Goal: Task Accomplishment & Management: Manage account settings

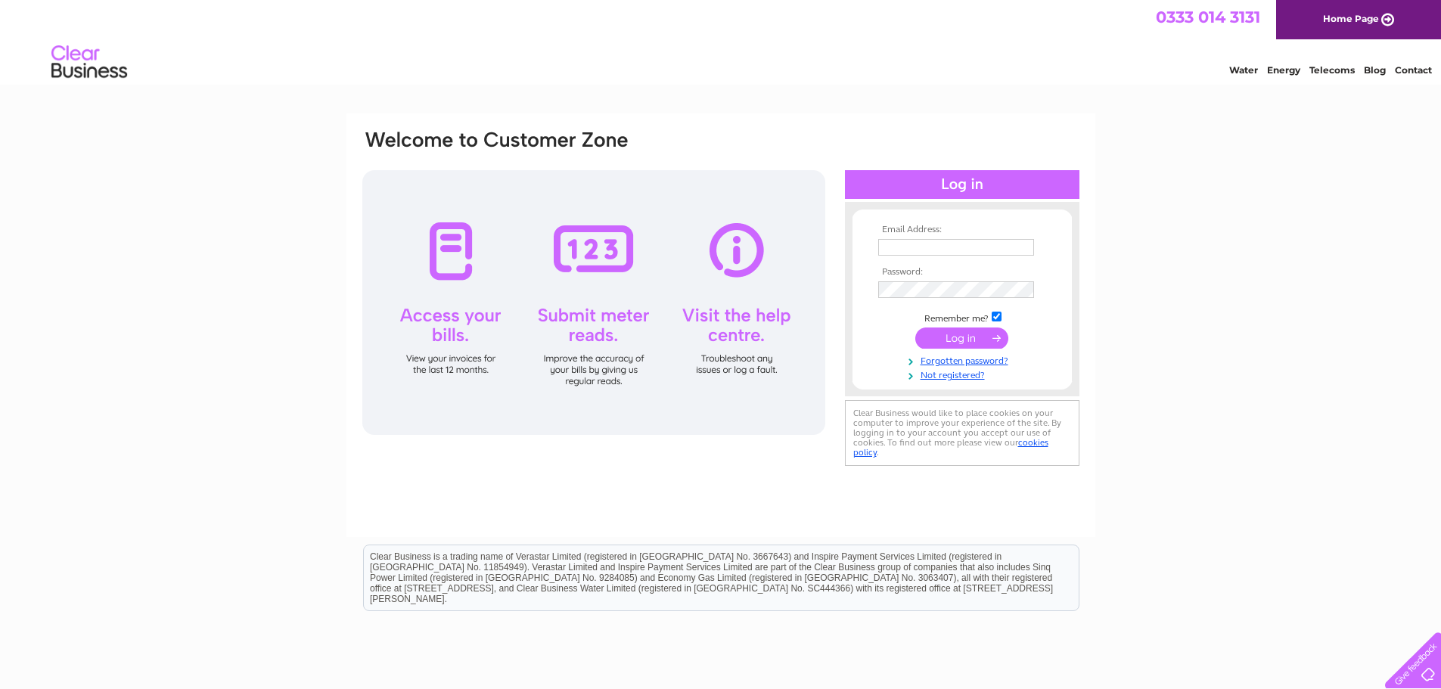
type input "[EMAIL_ADDRESS][DOMAIN_NAME]"
click at [967, 337] on input "submit" at bounding box center [961, 338] width 93 height 21
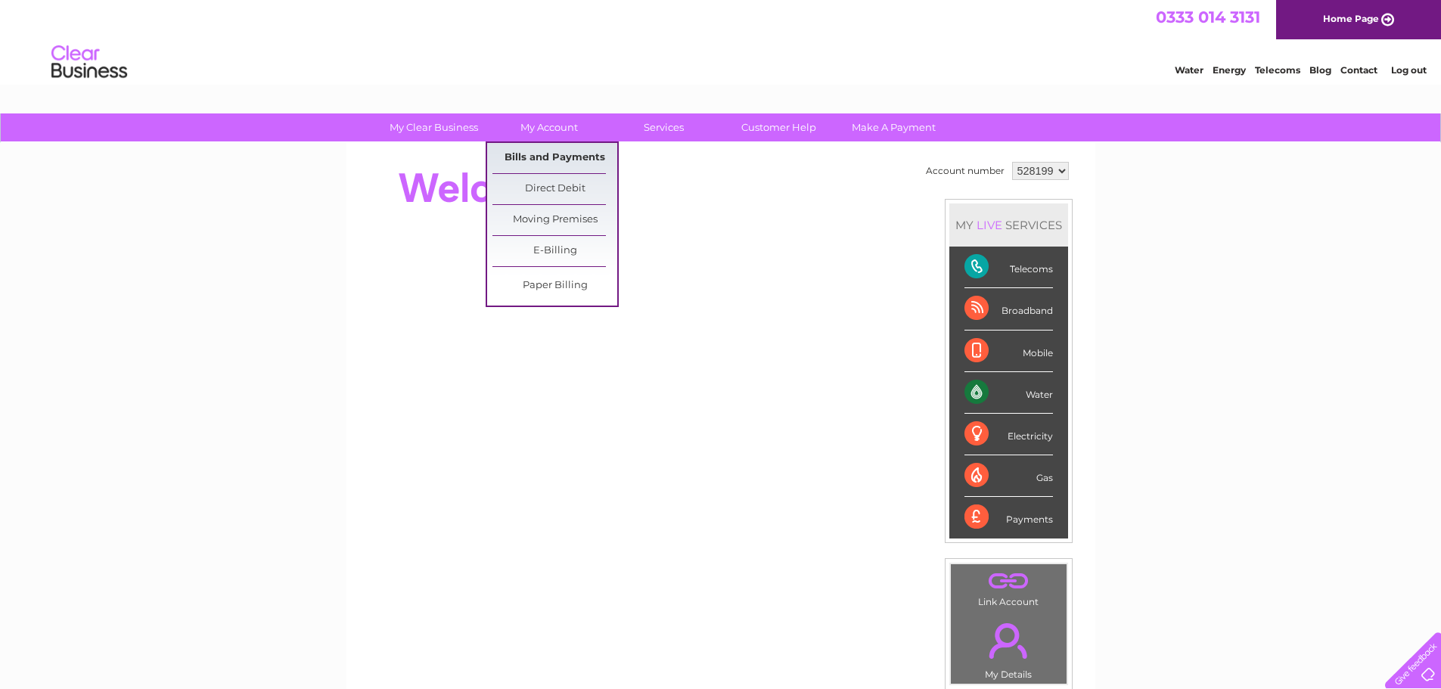
click at [557, 150] on link "Bills and Payments" at bounding box center [554, 158] width 125 height 30
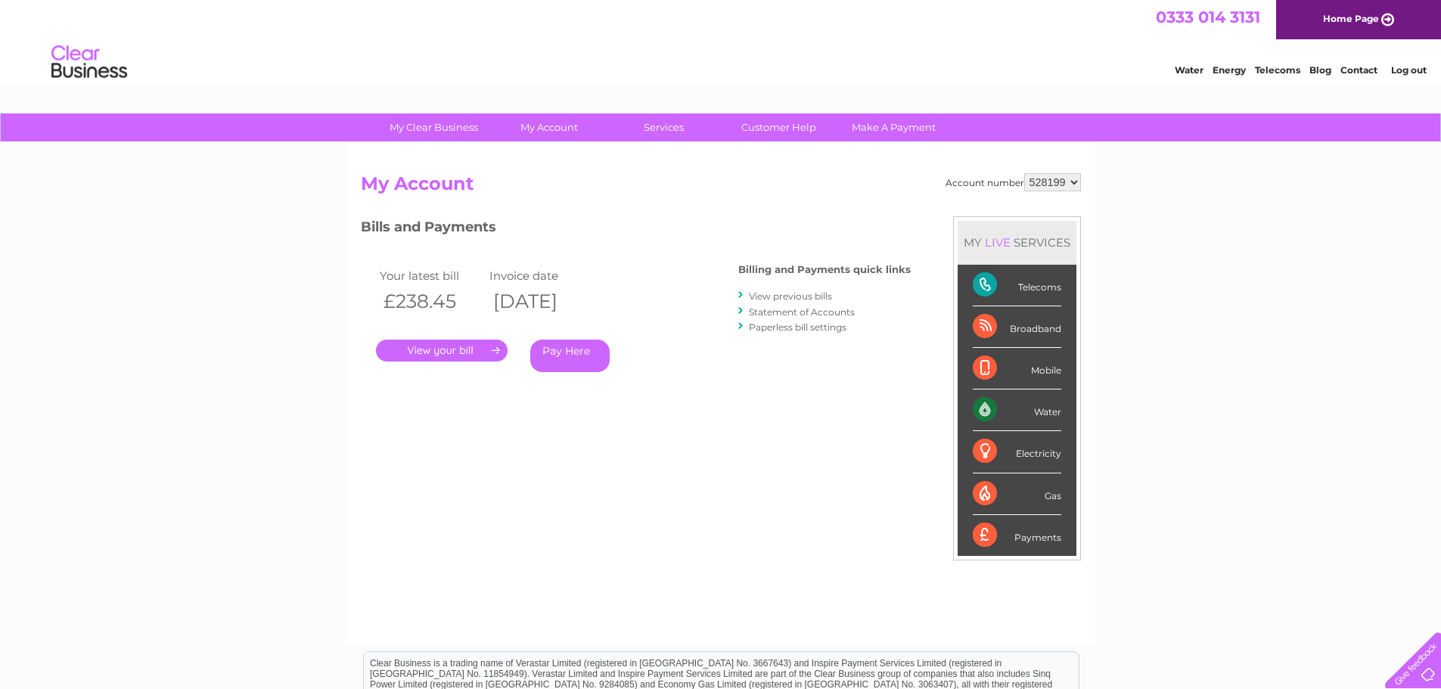
click at [443, 351] on link "." at bounding box center [442, 351] width 132 height 22
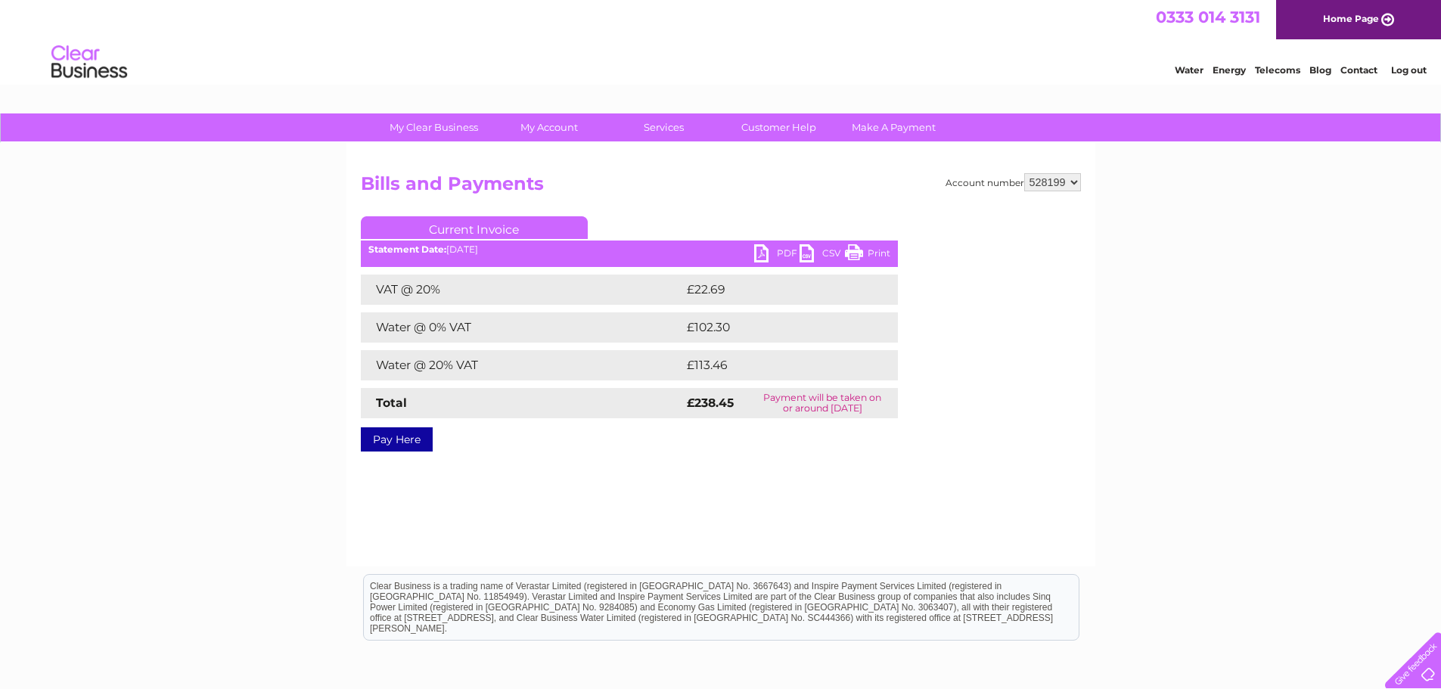
drag, startPoint x: 880, startPoint y: 248, endPoint x: 1121, endPoint y: 13, distance: 337.0
click at [880, 248] on link "Print" at bounding box center [867, 255] width 45 height 22
click at [781, 252] on link "PDF" at bounding box center [776, 255] width 45 height 22
